Goal: Information Seeking & Learning: Find specific fact

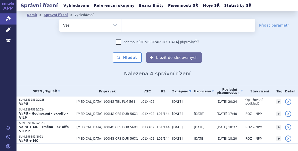
select select
type input "SUKLS44314/2022"
select select "SUKLS44314/2022"
click at [123, 54] on button "Hledat" at bounding box center [127, 57] width 29 height 10
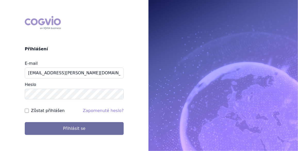
type input "[EMAIL_ADDRESS][PERSON_NAME][DOMAIN_NAME]"
click at [26, 110] on input "Zůstat přihlášen" at bounding box center [27, 111] width 4 height 4
checkbox input "true"
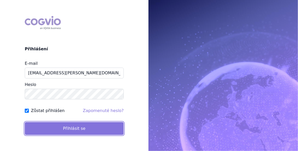
click at [73, 126] on button "Přihlásit se" at bounding box center [74, 128] width 99 height 13
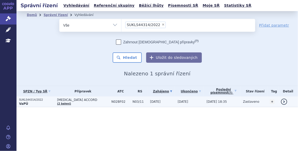
click at [87, 98] on span "PREGABALIN ACCORD" at bounding box center [83, 100] width 52 height 4
